Goal: Information Seeking & Learning: Learn about a topic

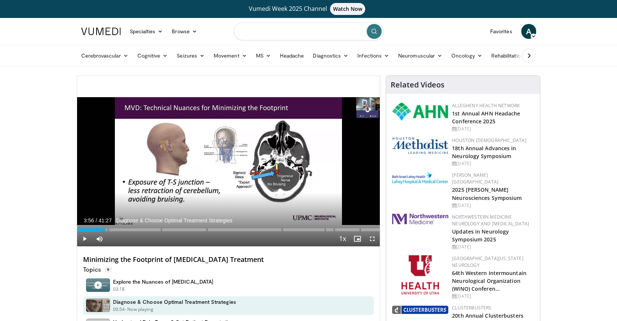
click at [270, 30] on input "Search topics, interventions" at bounding box center [309, 31] width 150 height 18
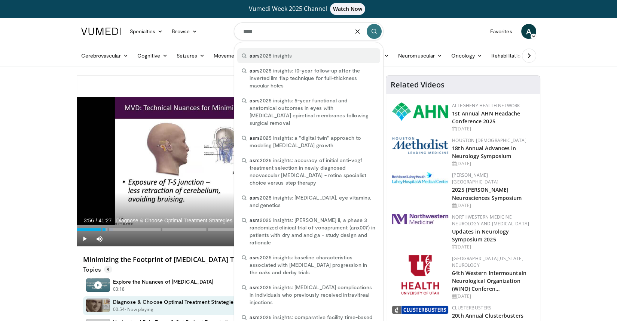
click at [276, 55] on span "asrs 2025 insights" at bounding box center [270, 55] width 42 height 7
type input "**********"
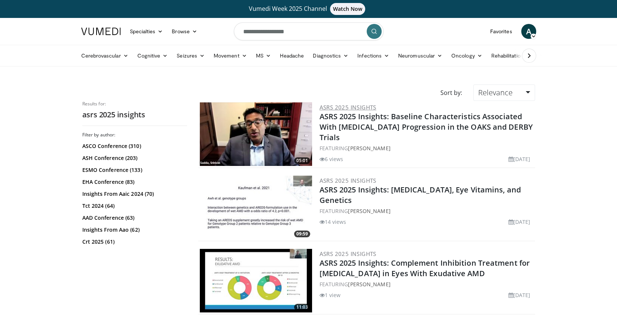
click at [357, 107] on link "ASRS 2025 Insights" at bounding box center [347, 107] width 57 height 7
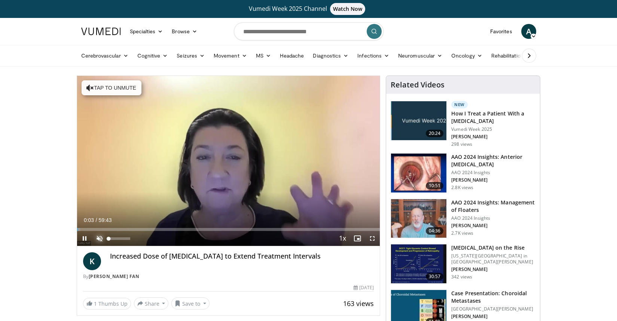
click at [99, 236] on span "Video Player" at bounding box center [99, 238] width 15 height 15
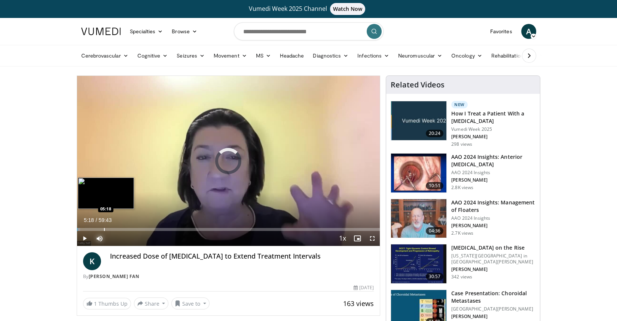
click at [103, 227] on div "Loaded : 1.10% 00:04 05:18" at bounding box center [228, 227] width 303 height 7
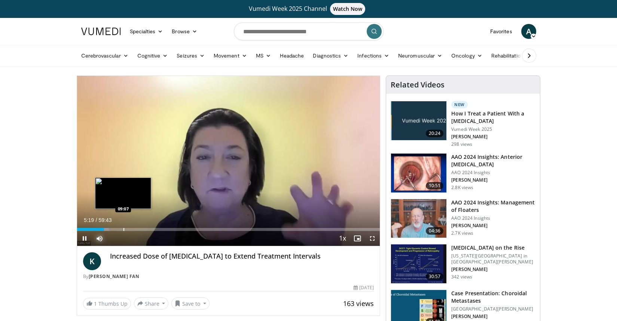
click at [123, 230] on div "Progress Bar" at bounding box center [123, 229] width 1 height 3
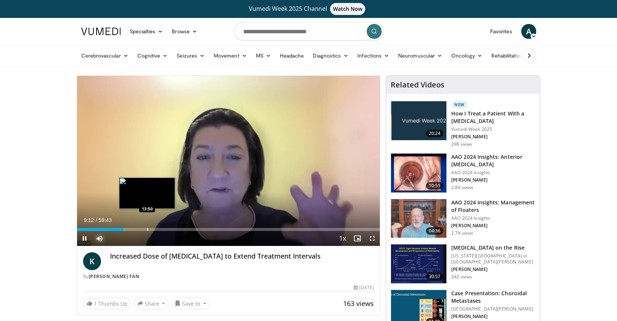
click at [147, 230] on div "Progress Bar" at bounding box center [147, 229] width 1 height 3
